Goal: Use online tool/utility: Utilize a website feature to perform a specific function

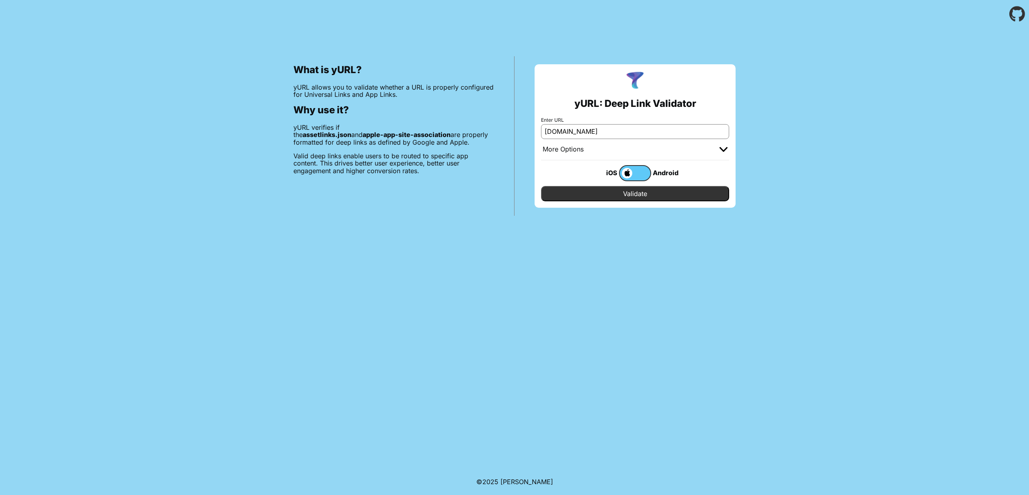
type input "[DOMAIN_NAME]"
click at [581, 142] on div "More Options" at bounding box center [635, 149] width 188 height 21
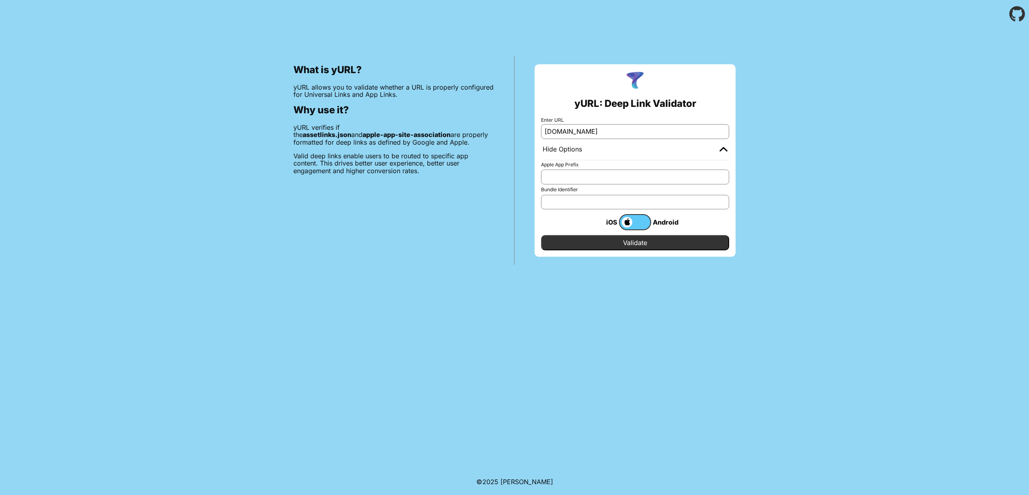
click at [583, 146] on div "Hide Options" at bounding box center [635, 149] width 188 height 21
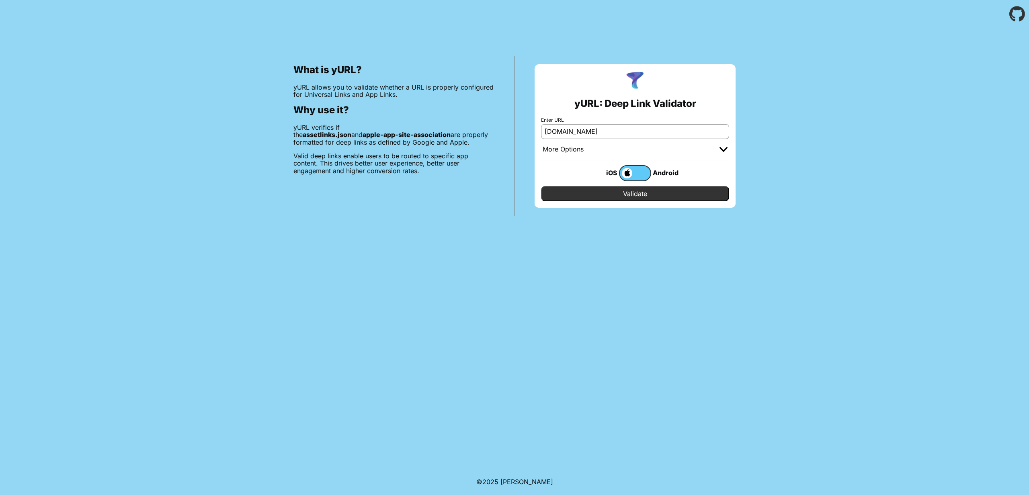
click at [604, 206] on div "yURL: Deep Link Validator Enter URL parqo.dk More Options Apple App Prefix Bund…" at bounding box center [635, 136] width 201 height 144
click at [609, 199] on input "Validate" at bounding box center [635, 193] width 188 height 15
click at [618, 190] on input "Validate" at bounding box center [635, 193] width 188 height 15
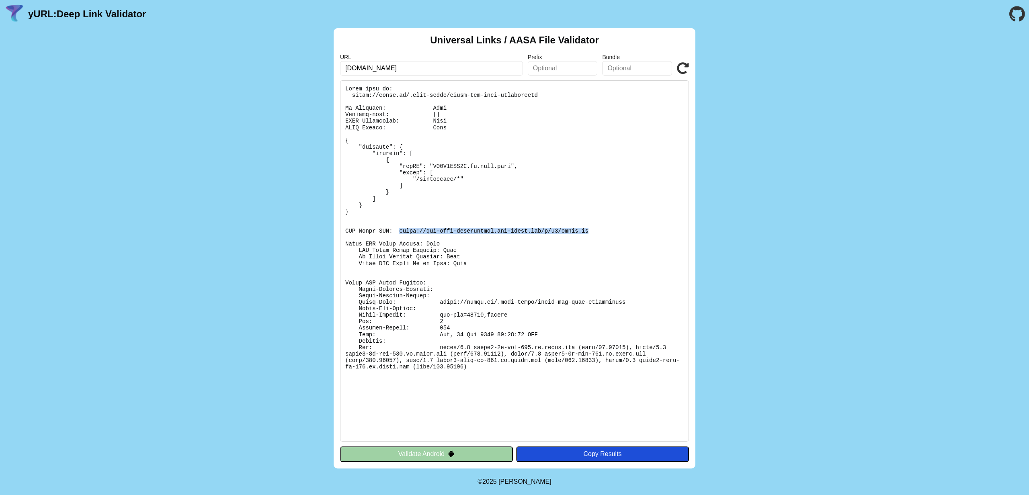
drag, startPoint x: 593, startPoint y: 229, endPoint x: 398, endPoint y: 231, distance: 195.0
click at [398, 231] on pre at bounding box center [514, 260] width 349 height 361
copy pre "[URL][DOMAIN_NAME][DOMAIN_NAME]"
click at [520, 268] on pre at bounding box center [514, 260] width 349 height 361
